Goal: Information Seeking & Learning: Learn about a topic

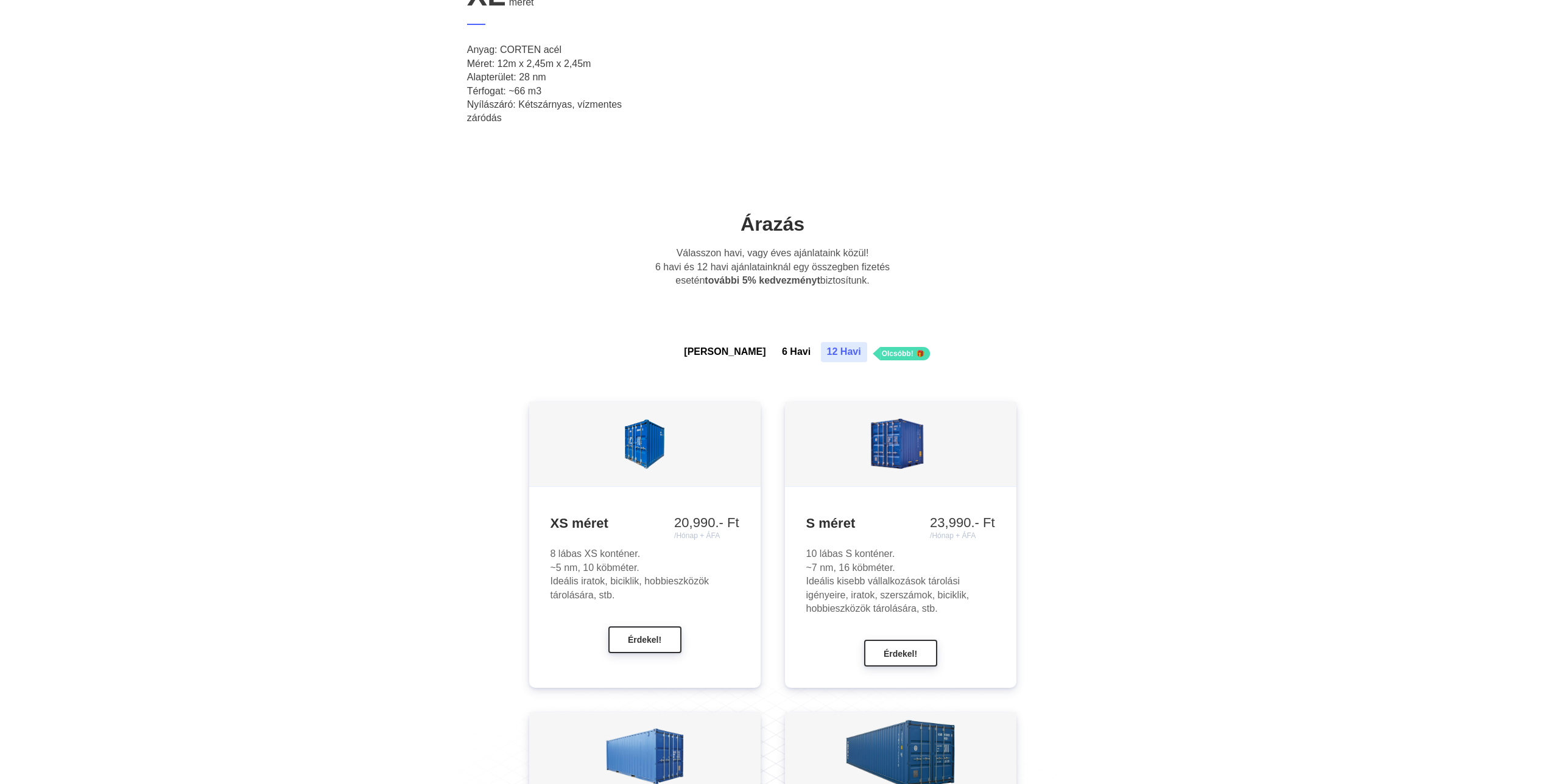
scroll to position [852, 0]
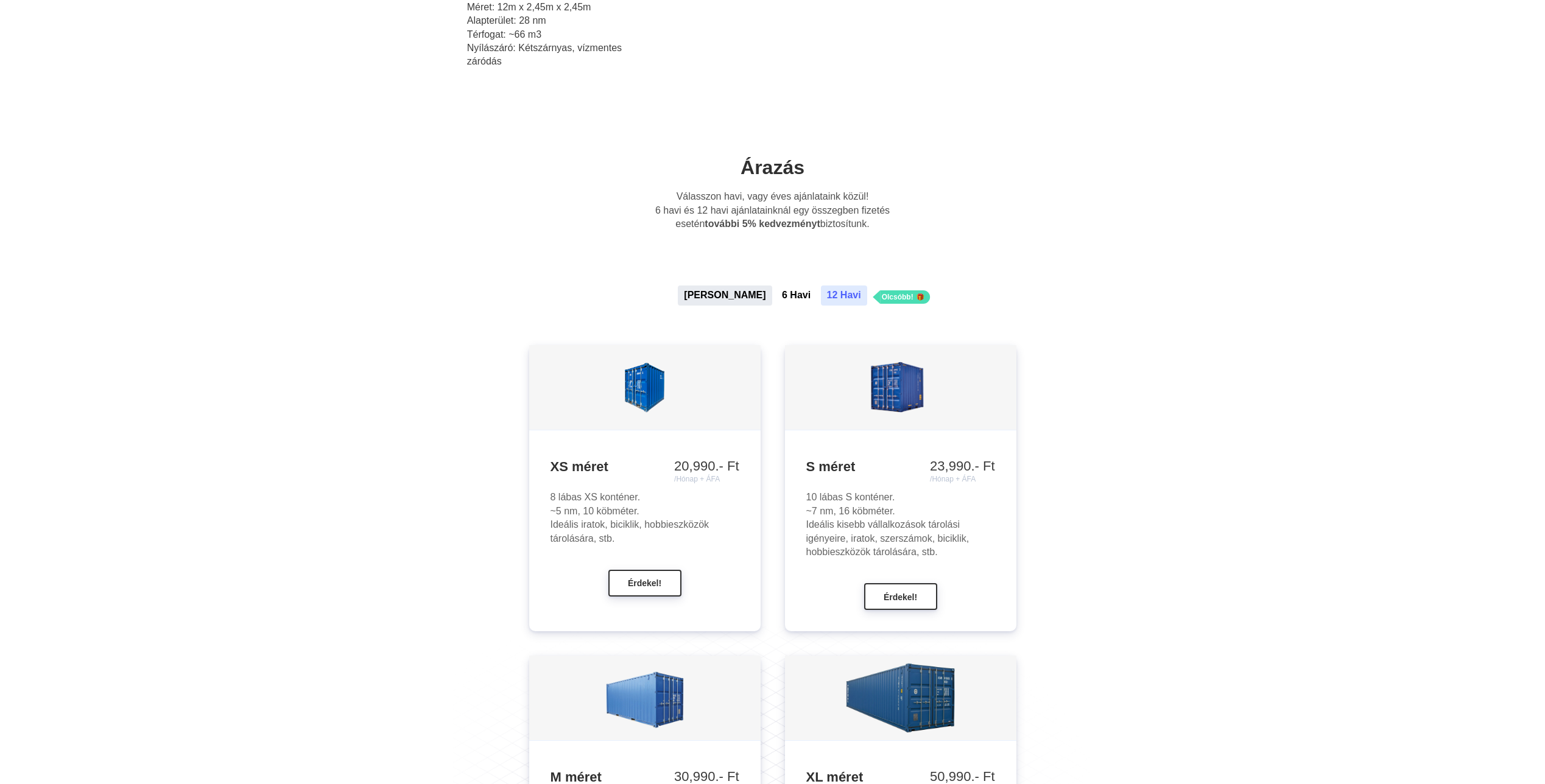
click at [727, 289] on button "[PERSON_NAME]" at bounding box center [724, 295] width 94 height 19
click at [776, 296] on button "6 Havi" at bounding box center [796, 295] width 41 height 19
click at [719, 292] on button "[PERSON_NAME]" at bounding box center [724, 295] width 94 height 19
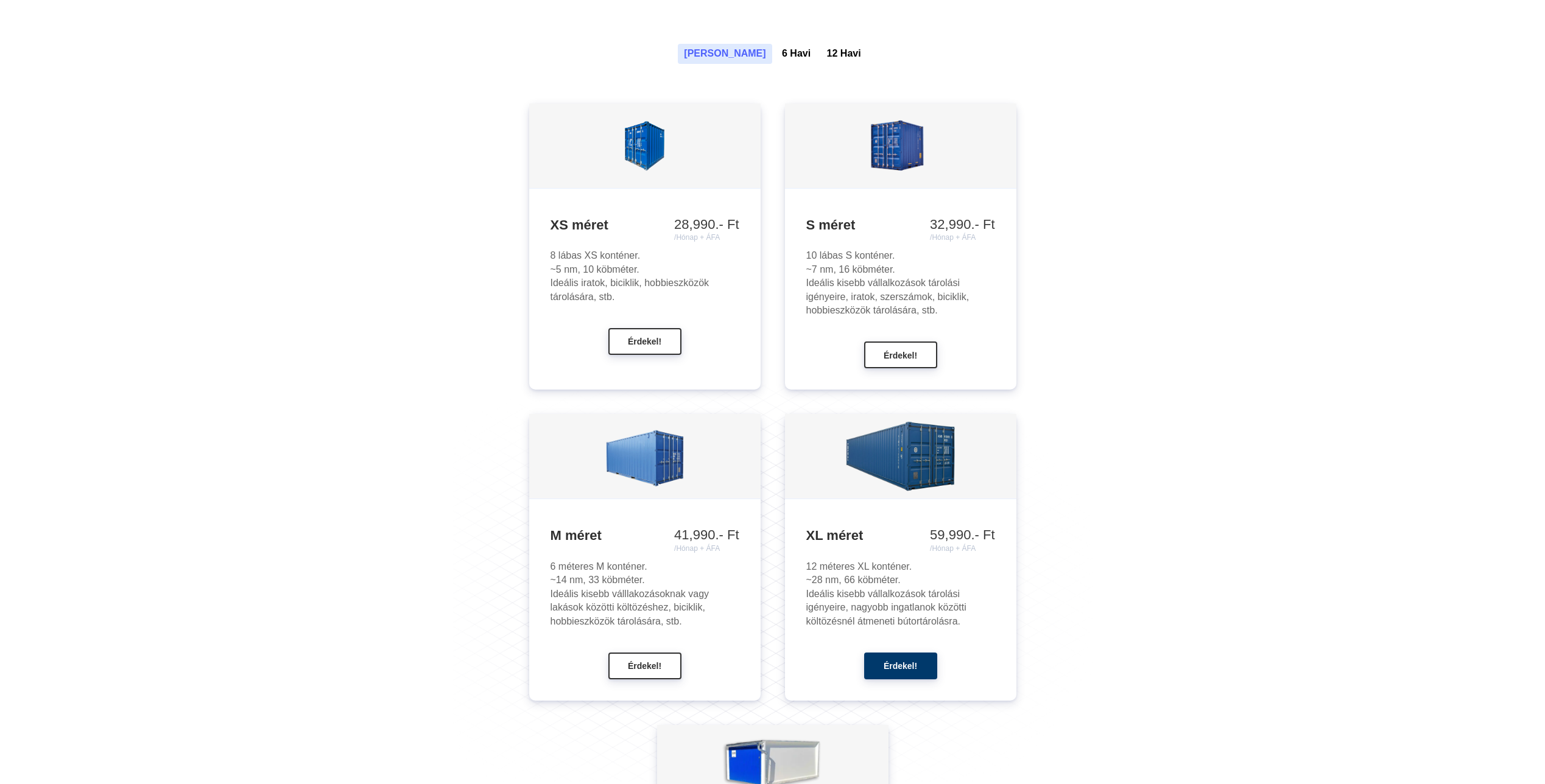
scroll to position [1096, 0]
click at [776, 44] on button "6 Havi" at bounding box center [796, 51] width 41 height 19
